Goal: Task Accomplishment & Management: Manage account settings

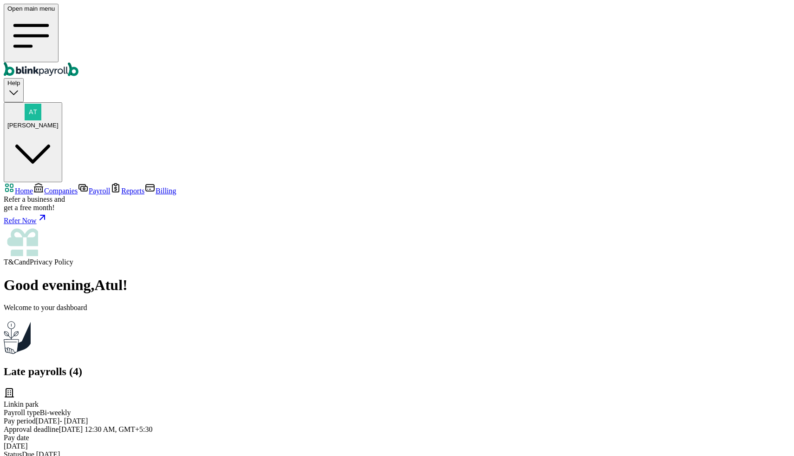
click at [44, 187] on span "Companies" at bounding box center [60, 191] width 33 height 8
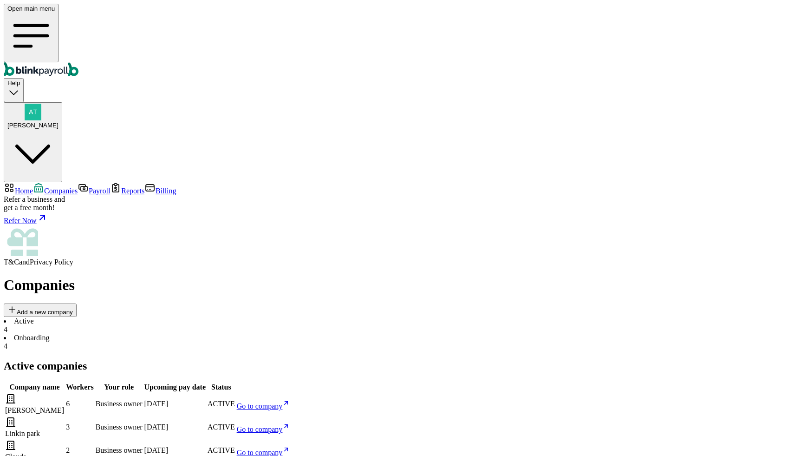
click at [283, 402] on span "Go to company" at bounding box center [260, 406] width 46 height 8
click at [549, 255] on body "Open main menu Help Atul Chauhan Home Companies Payroll Reports Billing Refer a…" at bounding box center [397, 435] width 787 height 863
click at [283, 448] on span "Go to company" at bounding box center [260, 452] width 46 height 8
click at [290, 425] on link "Go to company" at bounding box center [263, 429] width 53 height 8
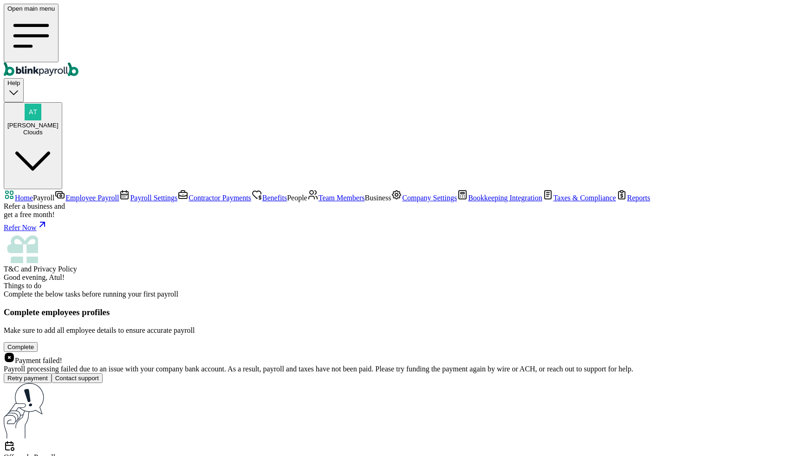
click at [319, 202] on span "Team Members" at bounding box center [342, 198] width 46 height 8
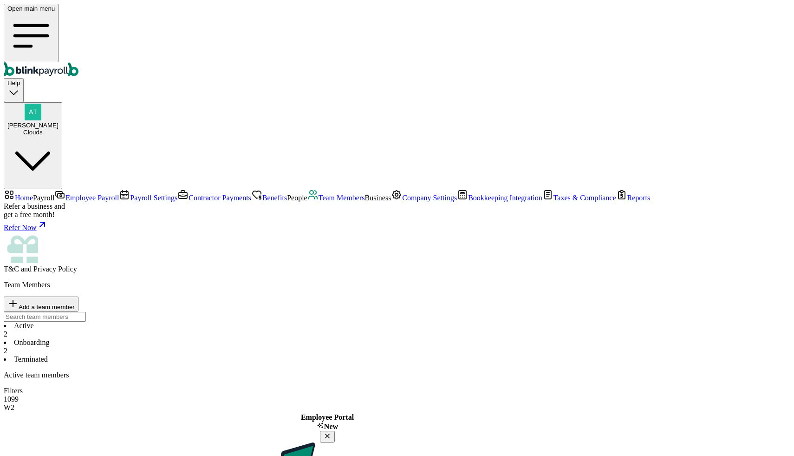
click at [413, 312] on div at bounding box center [397, 317] width 787 height 10
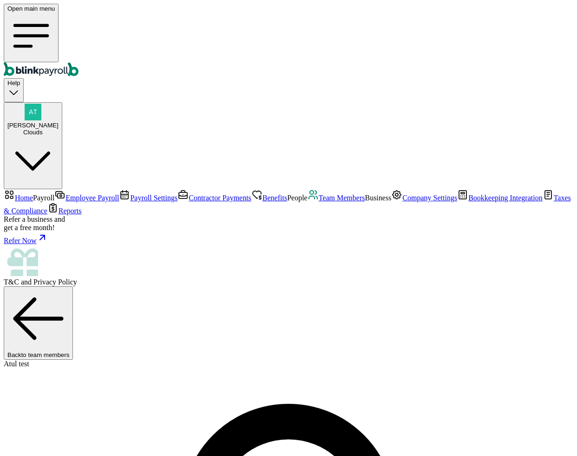
select select "2025"
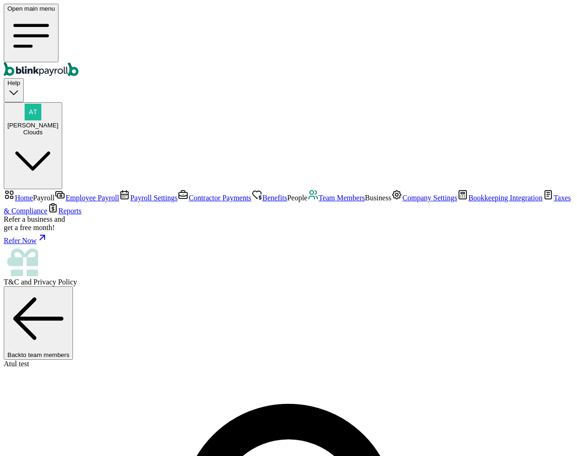
select select "2025"
click at [319, 202] on span "Team Members" at bounding box center [342, 198] width 46 height 8
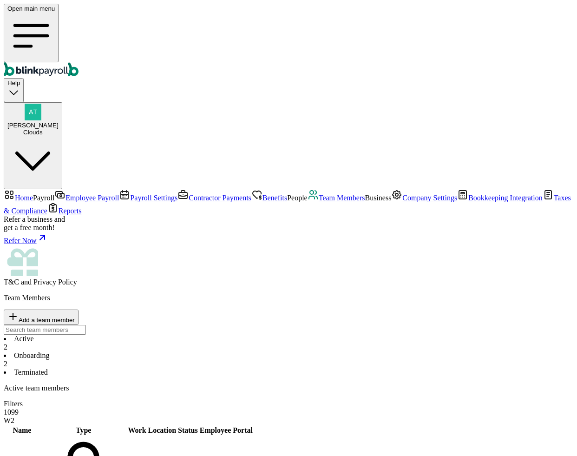
drag, startPoint x: 277, startPoint y: 242, endPoint x: 211, endPoint y: 241, distance: 66.0
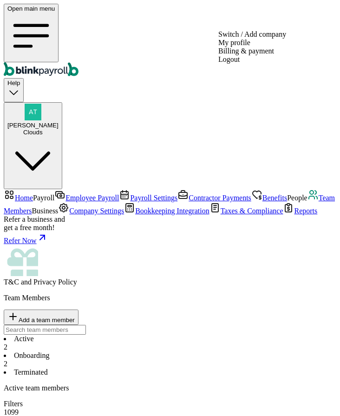
click at [62, 102] on button "Atul Chauhan Clouds" at bounding box center [33, 145] width 59 height 87
click at [192, 384] on div "Active team members Filters 1099 W2" at bounding box center [170, 404] width 333 height 41
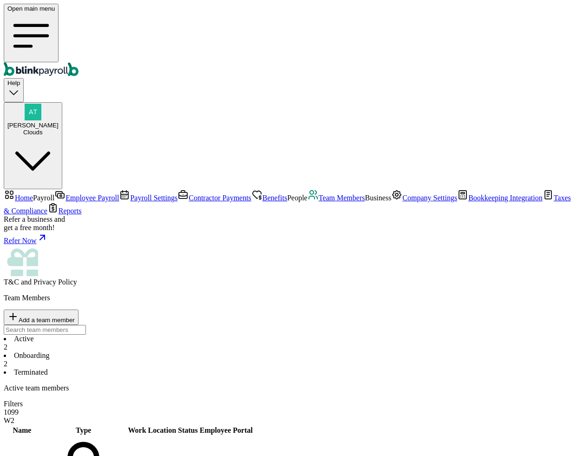
select select "2025"
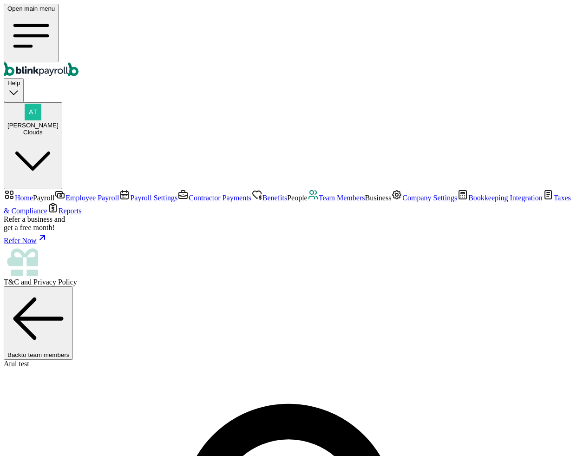
drag, startPoint x: 142, startPoint y: 296, endPoint x: 297, endPoint y: 313, distance: 155.6
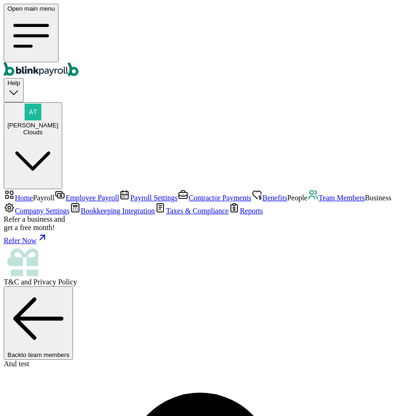
select select "2025"
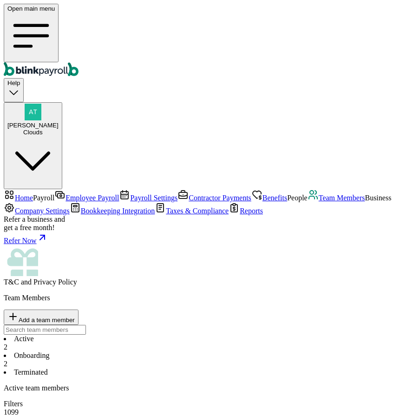
click at [87, 351] on li "Onboarding 2" at bounding box center [200, 359] width 393 height 17
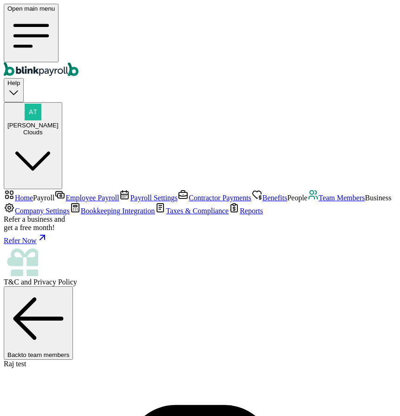
select select "55 Texas a and M Univ"
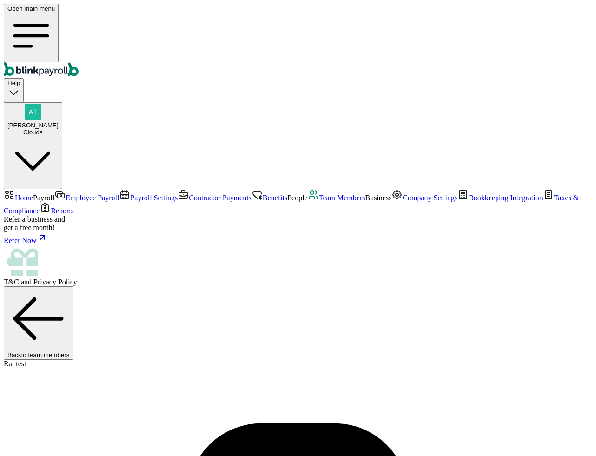
scroll to position [74, 0]
